Goal: Task Accomplishment & Management: Use online tool/utility

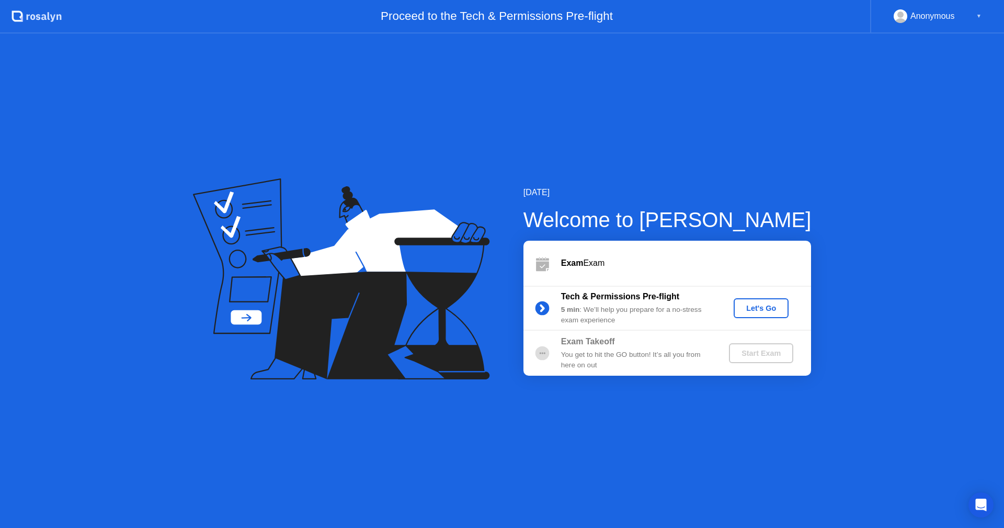
click at [745, 301] on button "Let's Go" at bounding box center [761, 308] width 55 height 20
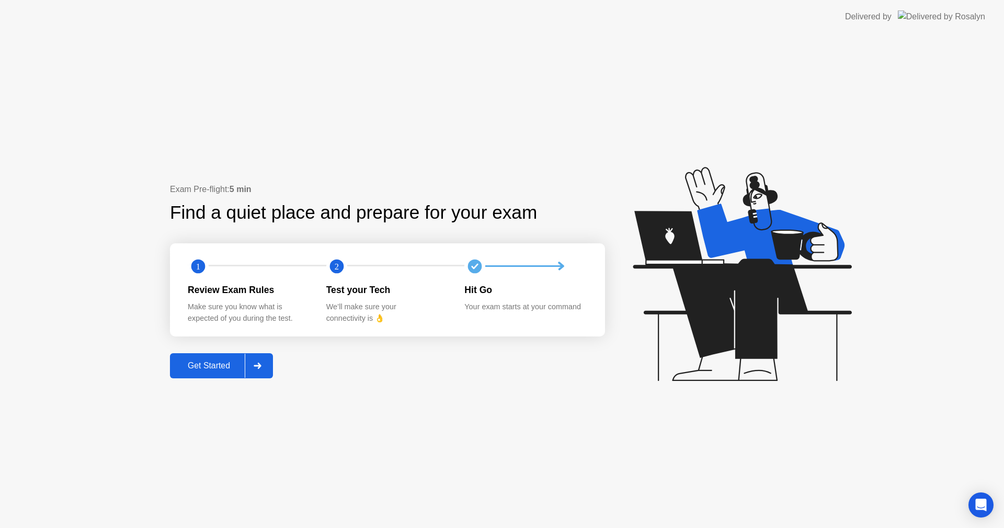
click at [233, 365] on div "Get Started" at bounding box center [209, 365] width 72 height 9
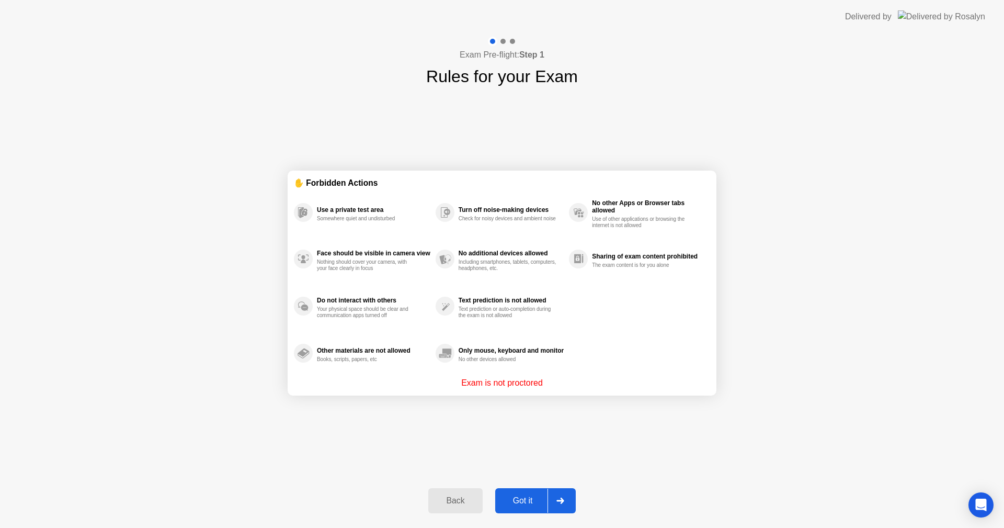
click at [529, 491] on button "Got it" at bounding box center [535, 500] width 81 height 25
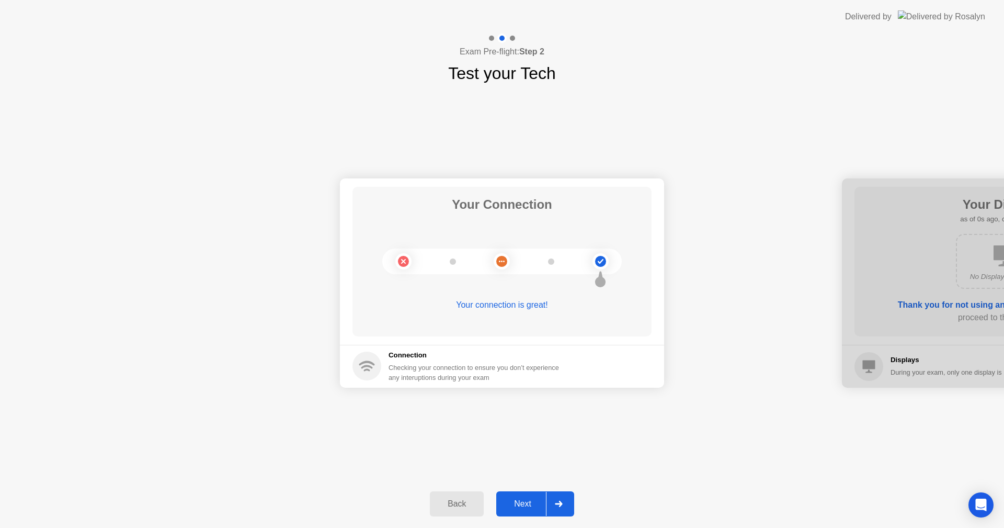
click at [532, 499] on div "Next" at bounding box center [522, 503] width 47 height 9
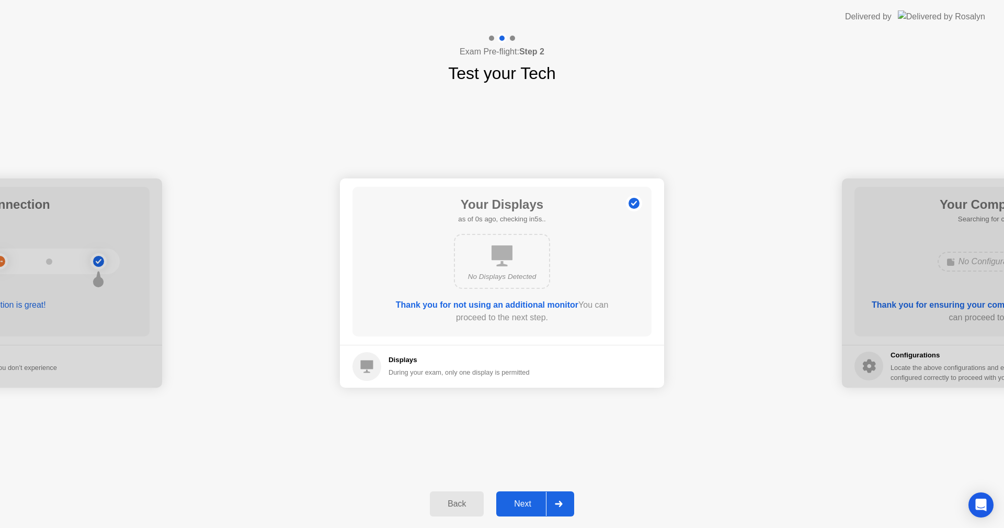
click at [532, 499] on div "Next" at bounding box center [522, 503] width 47 height 9
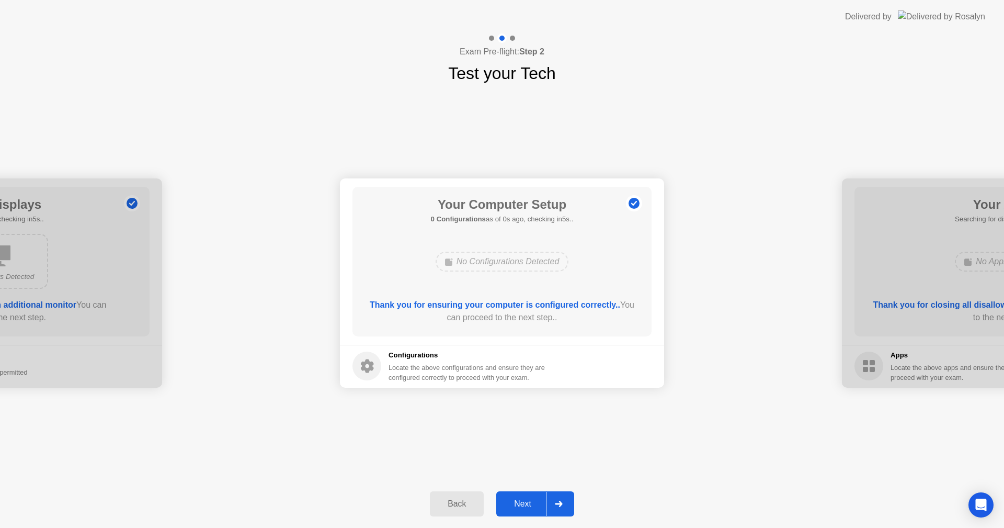
click at [532, 499] on div "Next" at bounding box center [522, 503] width 47 height 9
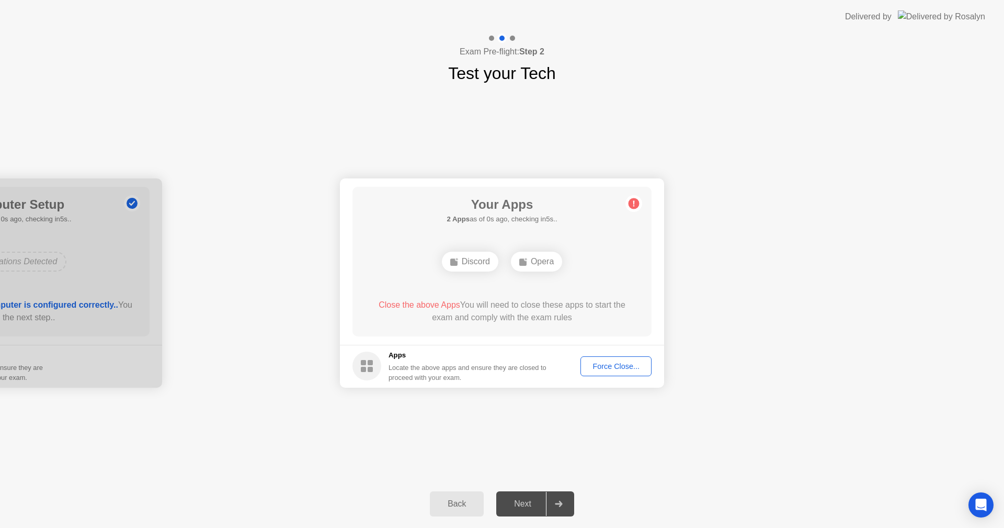
click at [599, 364] on div "Force Close..." at bounding box center [616, 366] width 64 height 8
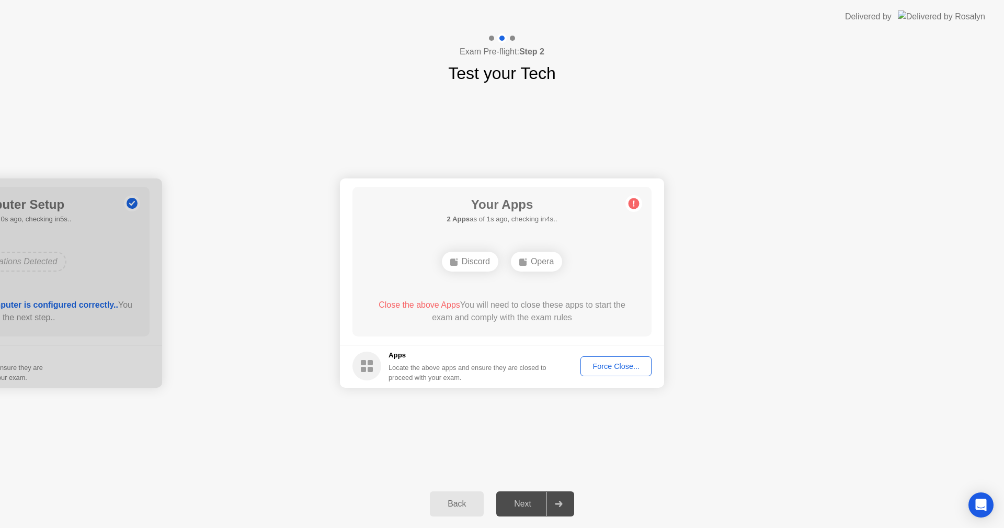
click at [619, 367] on div "Force Close..." at bounding box center [616, 366] width 64 height 8
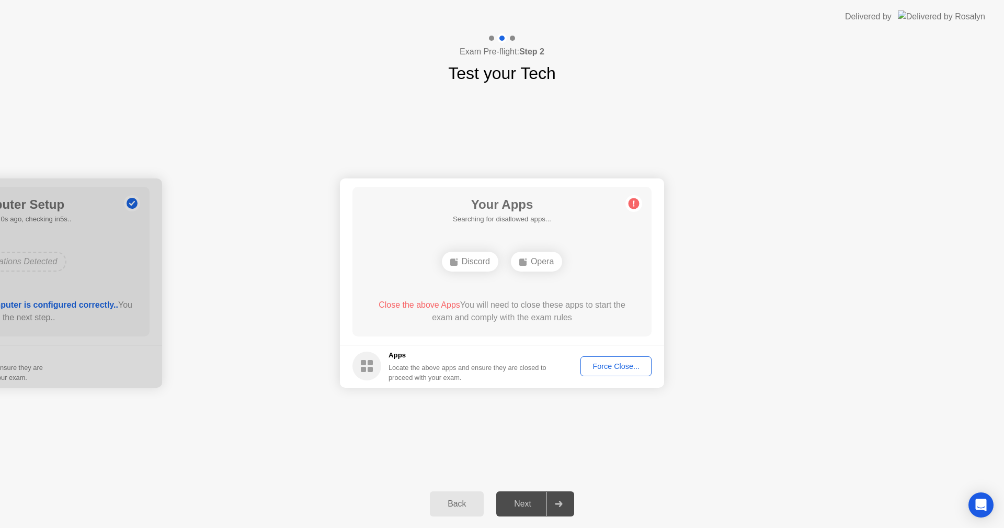
drag, startPoint x: 476, startPoint y: 268, endPoint x: 554, endPoint y: 347, distance: 110.2
click at [477, 268] on div "Discord" at bounding box center [470, 262] width 56 height 20
click at [621, 263] on div "Opera" at bounding box center [502, 261] width 240 height 28
click at [606, 364] on div "Force Close..." at bounding box center [616, 366] width 64 height 8
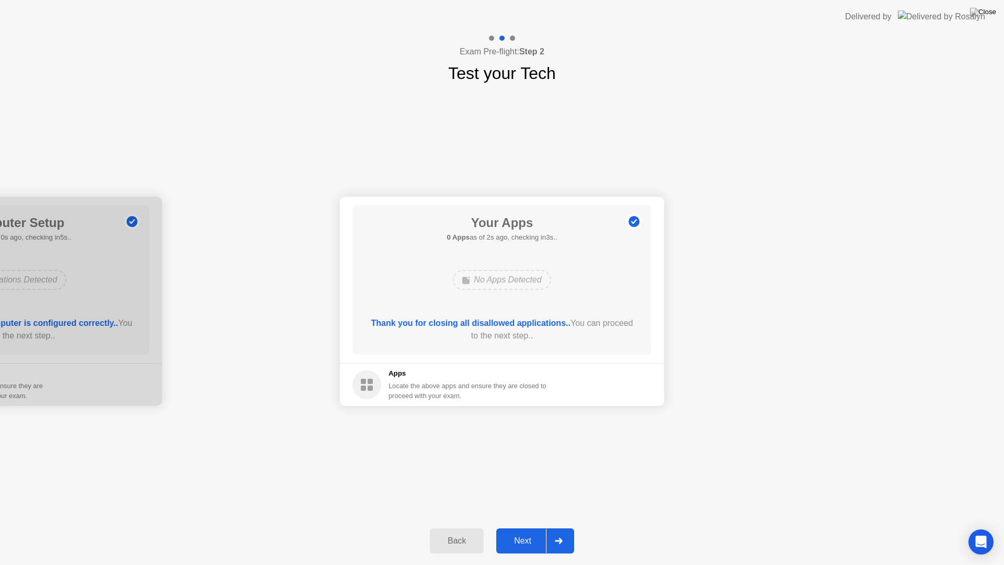
click at [515, 527] on div "Next" at bounding box center [522, 540] width 47 height 9
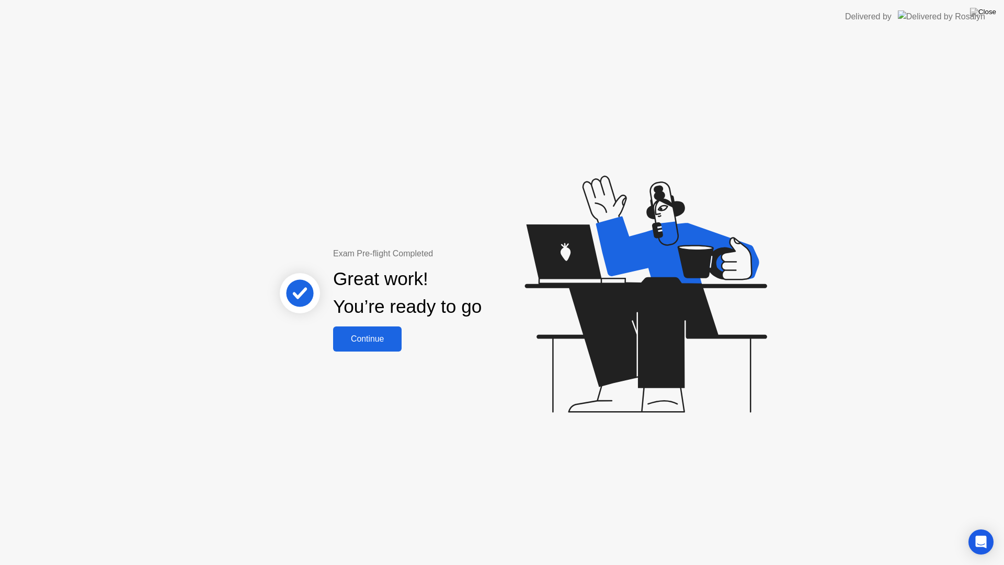
click at [380, 329] on button "Continue" at bounding box center [367, 338] width 69 height 25
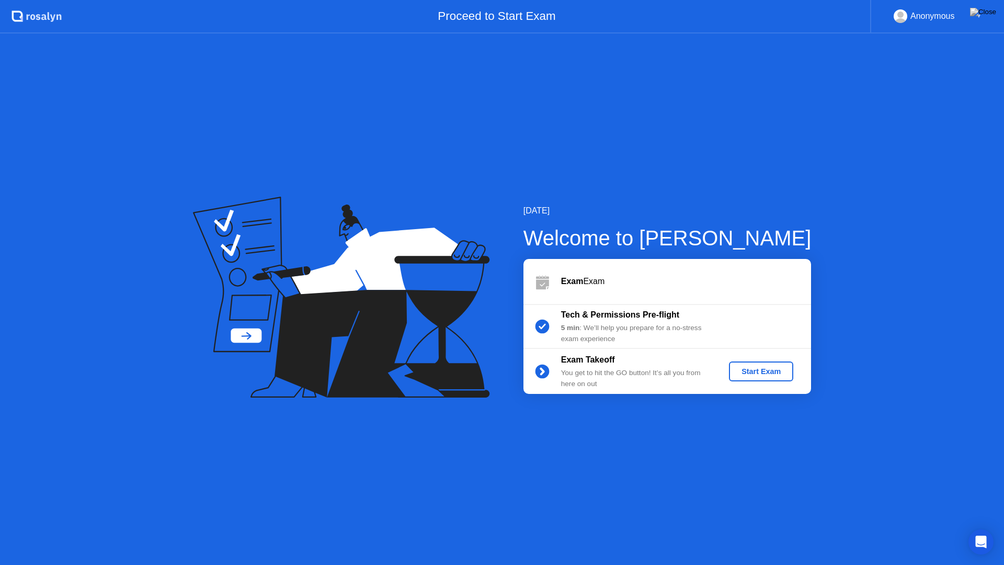
click at [762, 371] on div "Start Exam" at bounding box center [761, 371] width 56 height 8
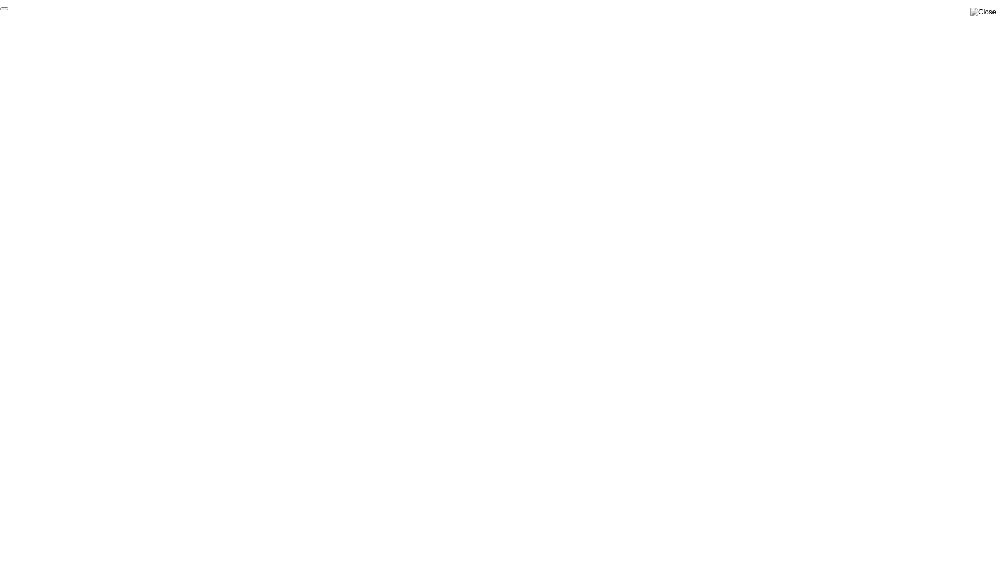
click div "End Proctoring Session"
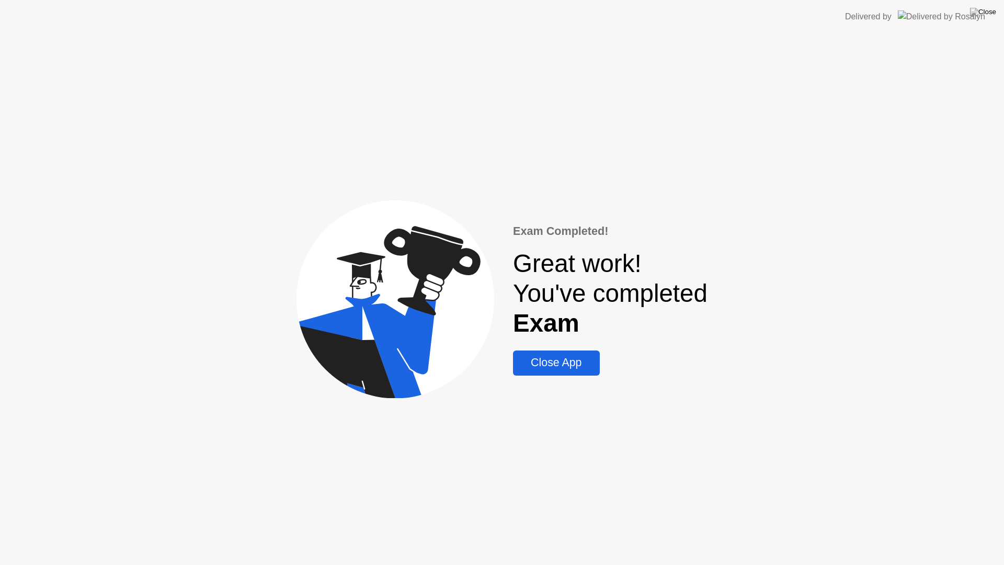
click at [530, 364] on div "Close App" at bounding box center [556, 362] width 80 height 13
